Goal: Information Seeking & Learning: Learn about a topic

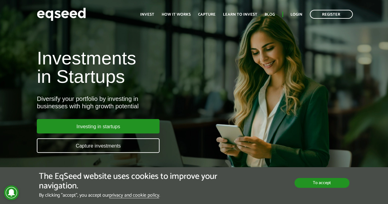
click at [315, 181] on font "To accept" at bounding box center [322, 182] width 18 height 7
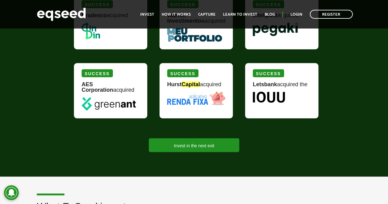
scroll to position [828, 0]
